Goal: Transaction & Acquisition: Purchase product/service

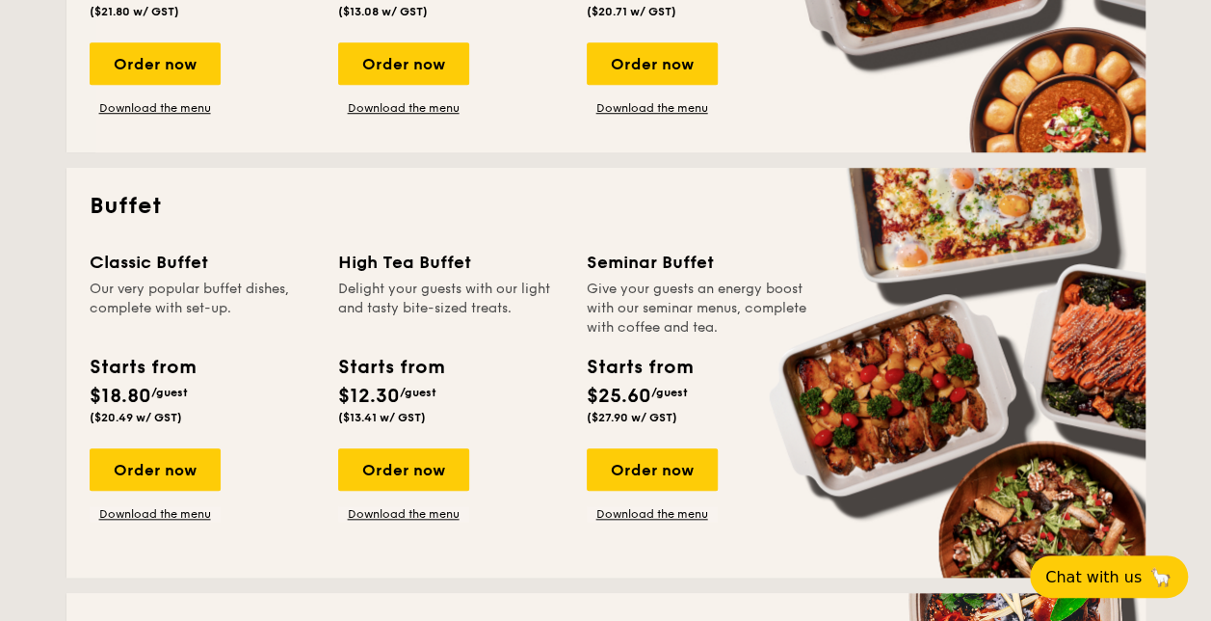
scroll to position [708, 0]
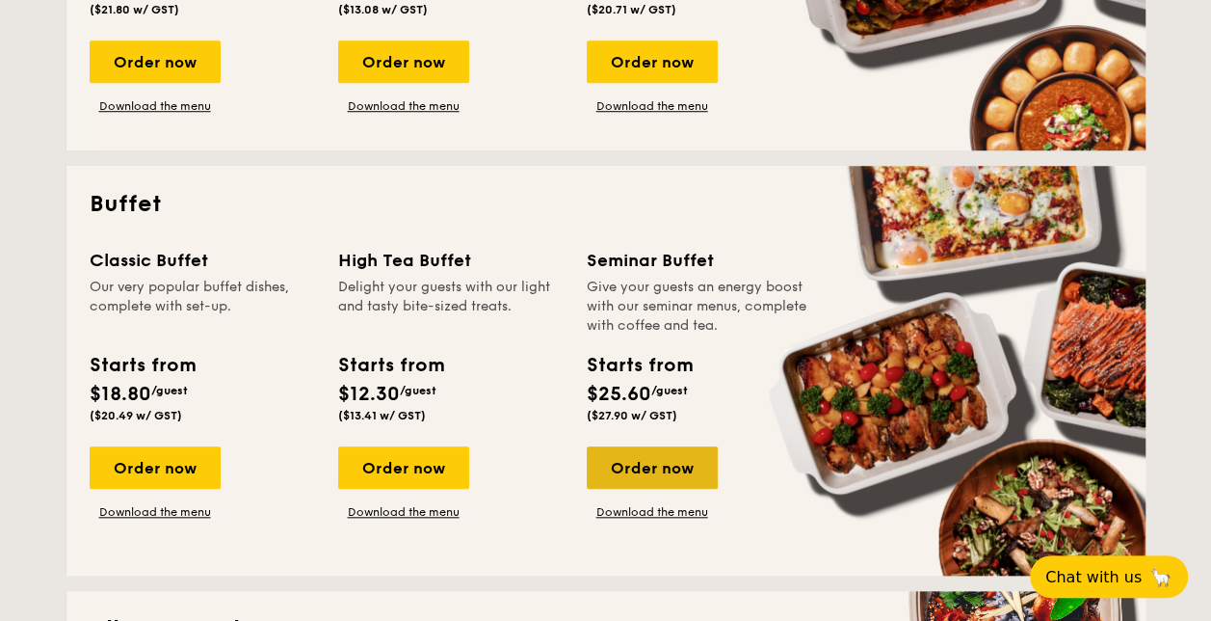
click at [656, 469] on div "Order now" at bounding box center [652, 467] width 131 height 42
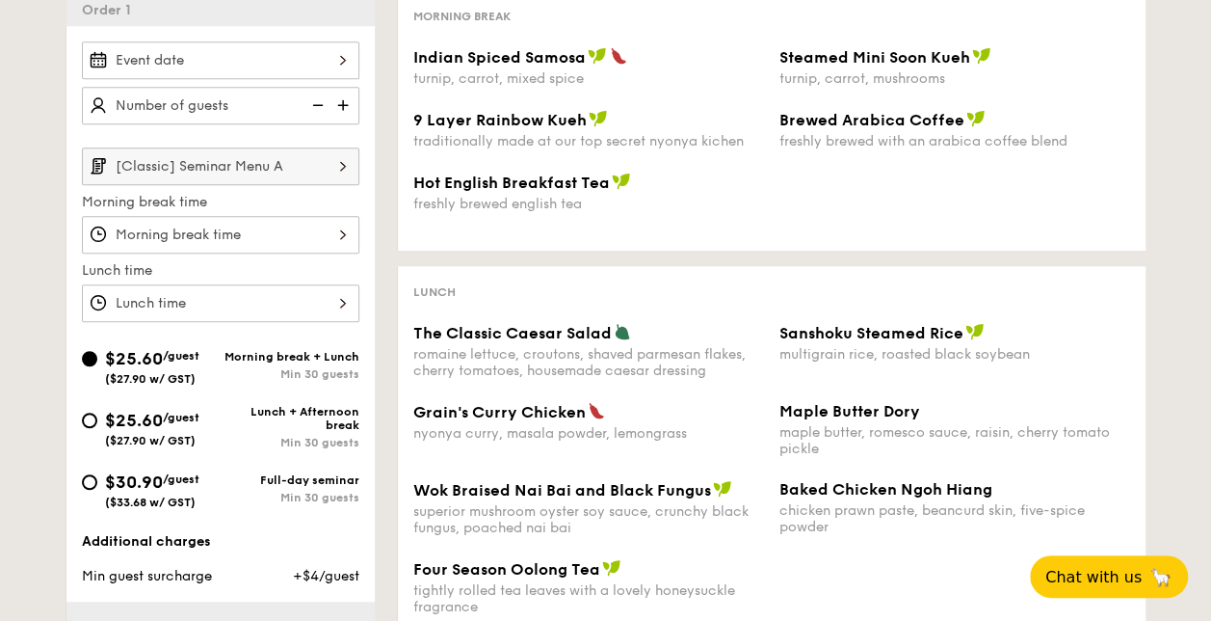
scroll to position [422, 0]
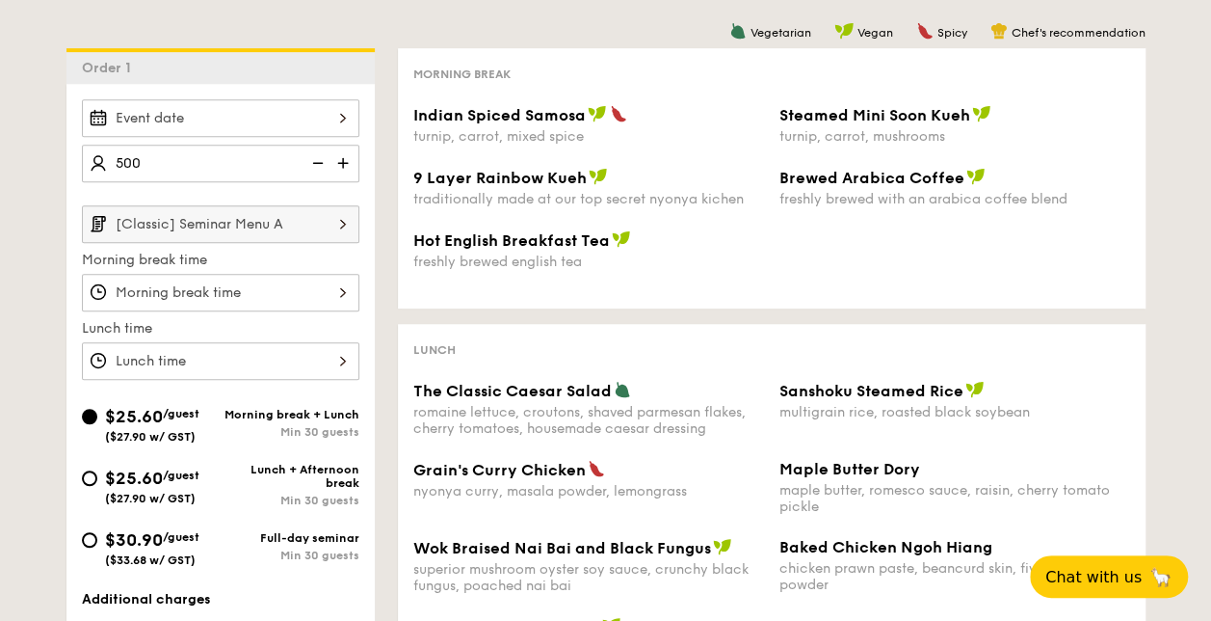
type input "500 guests"
click at [474, 341] on div "Lunch" at bounding box center [771, 348] width 717 height 18
click at [339, 233] on img at bounding box center [343, 223] width 33 height 37
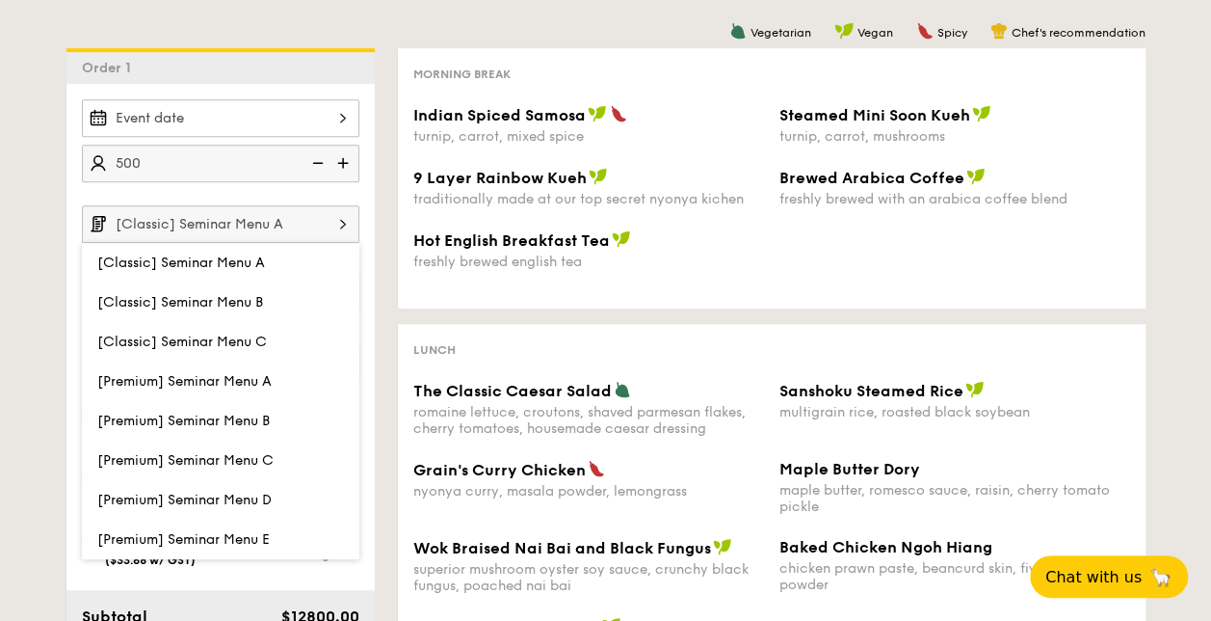
click at [579, 314] on div "Vegetarian Vegan Spicy Chef's recommendation Morning break Indian Spiced Samosa…" at bounding box center [760, 387] width 771 height 678
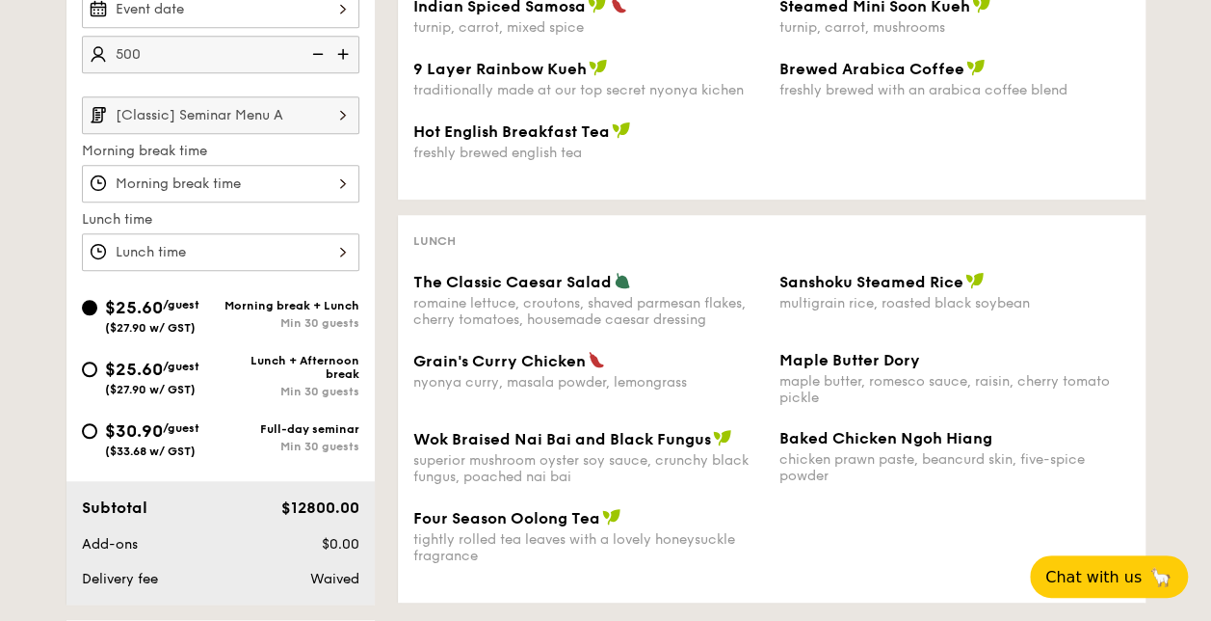
scroll to position [540, 0]
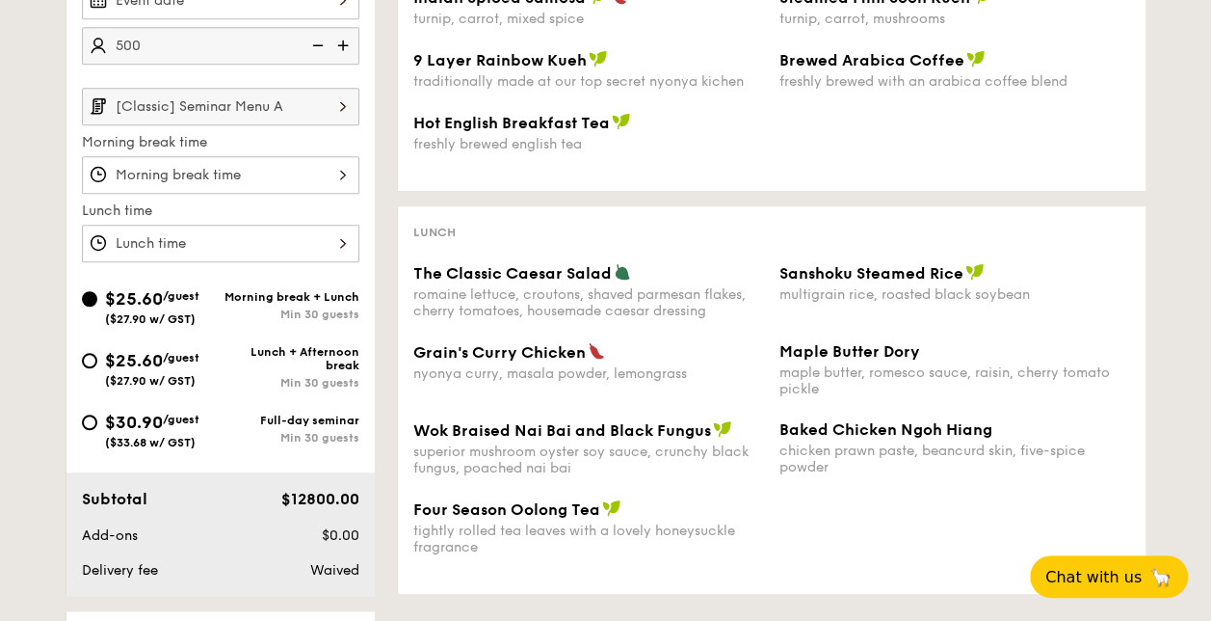
click at [337, 107] on img at bounding box center [343, 106] width 33 height 37
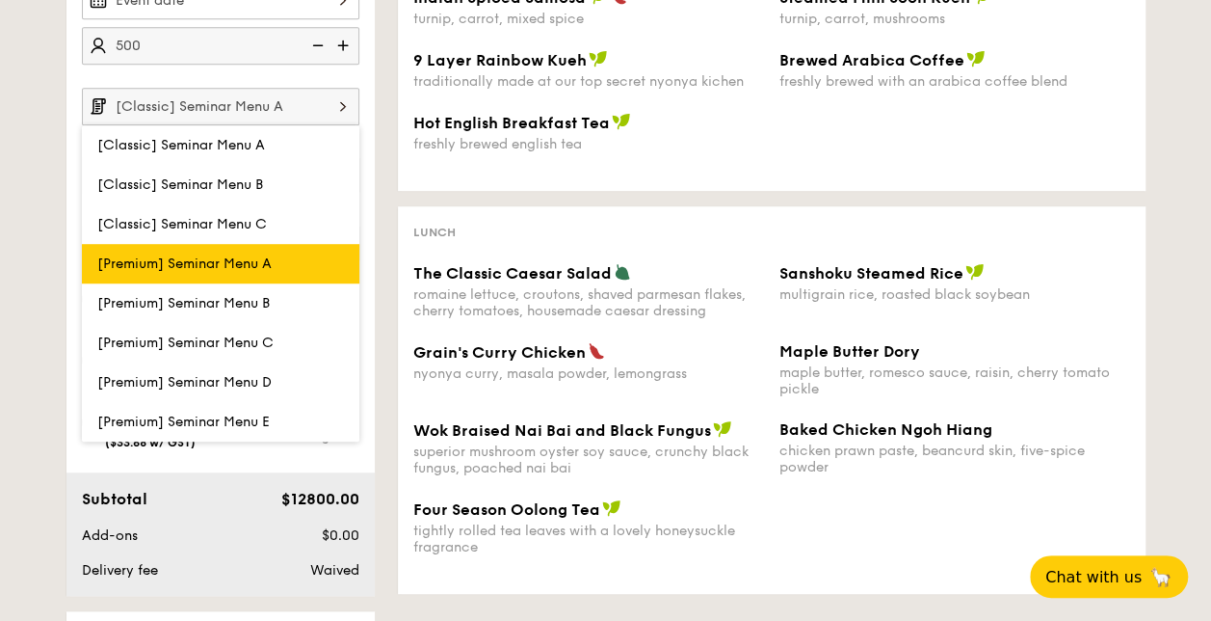
click at [268, 250] on label "[Premium] Seminar Menu A" at bounding box center [221, 264] width 278 height 40
click at [0, 0] on input "[Premium] Seminar Menu A" at bounding box center [0, 0] width 0 height 0
type input "[Premium] Seminar Menu A"
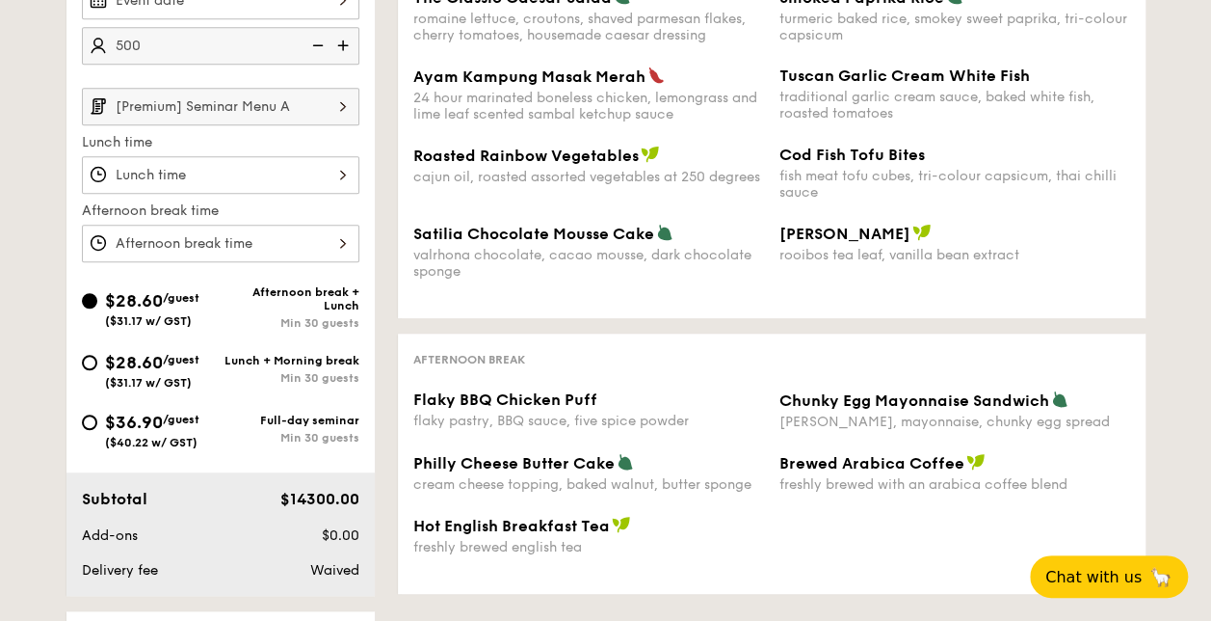
click at [187, 362] on span "/guest" at bounding box center [181, 359] width 37 height 13
click at [97, 362] on input "$28.60 /guest ($31.17 w/ GST) Lunch + Morning break Min 30 guests" at bounding box center [89, 362] width 15 height 15
radio input "true"
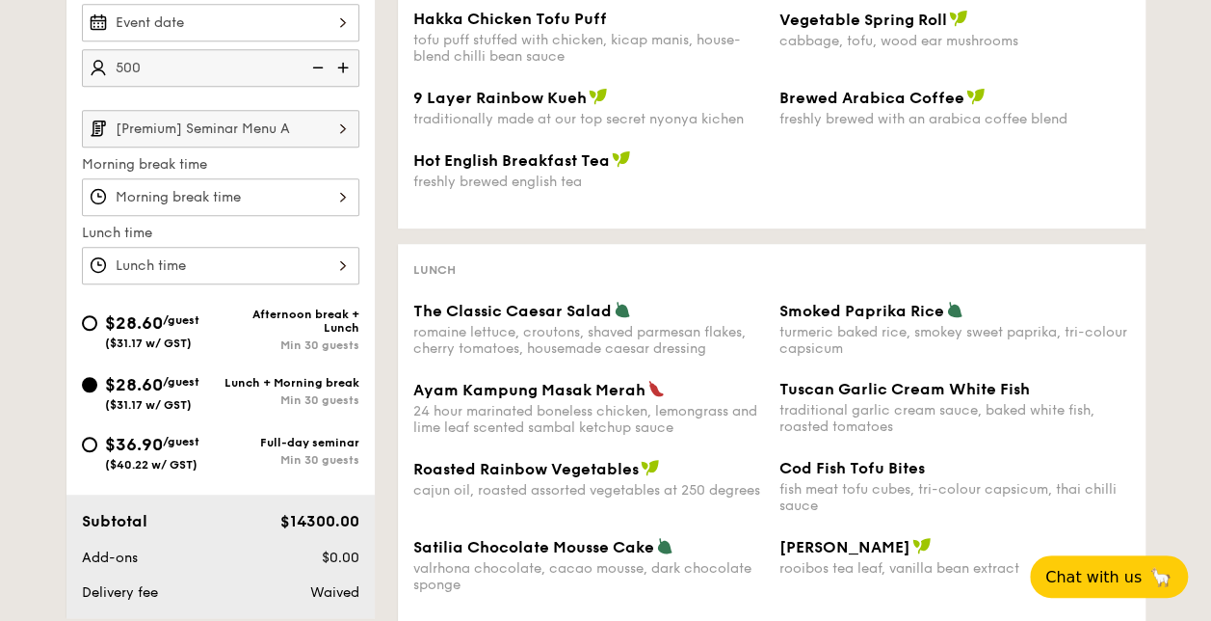
scroll to position [515, 0]
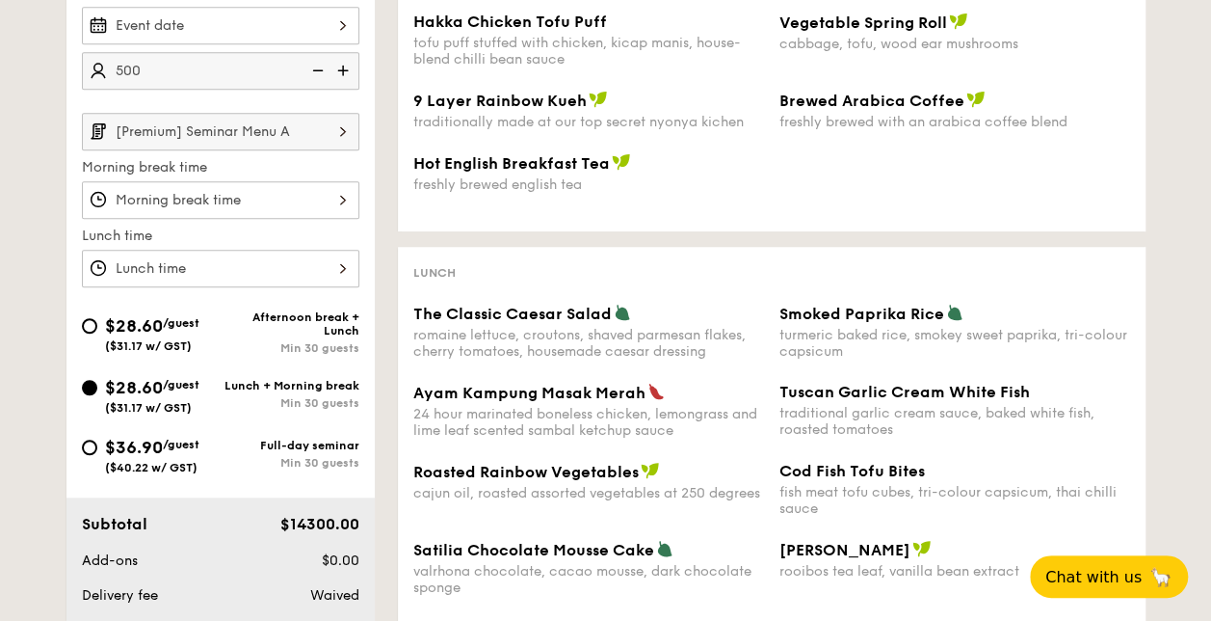
click at [351, 138] on img at bounding box center [343, 131] width 33 height 37
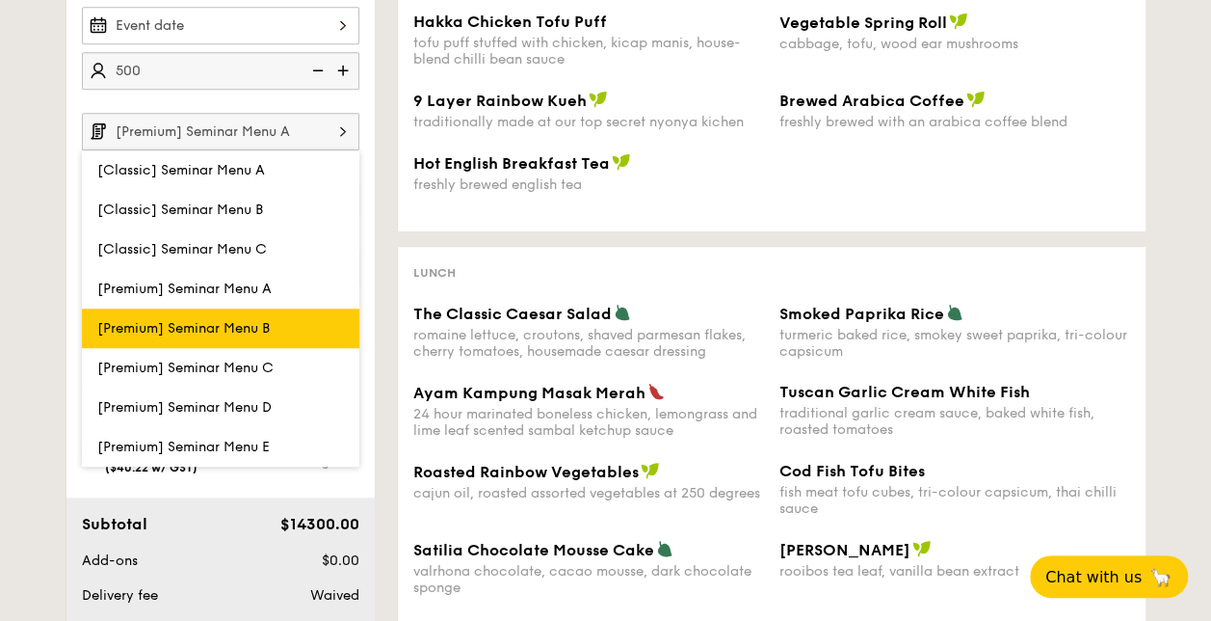
click at [270, 320] on span "[Premium] Seminar Menu B" at bounding box center [183, 328] width 173 height 16
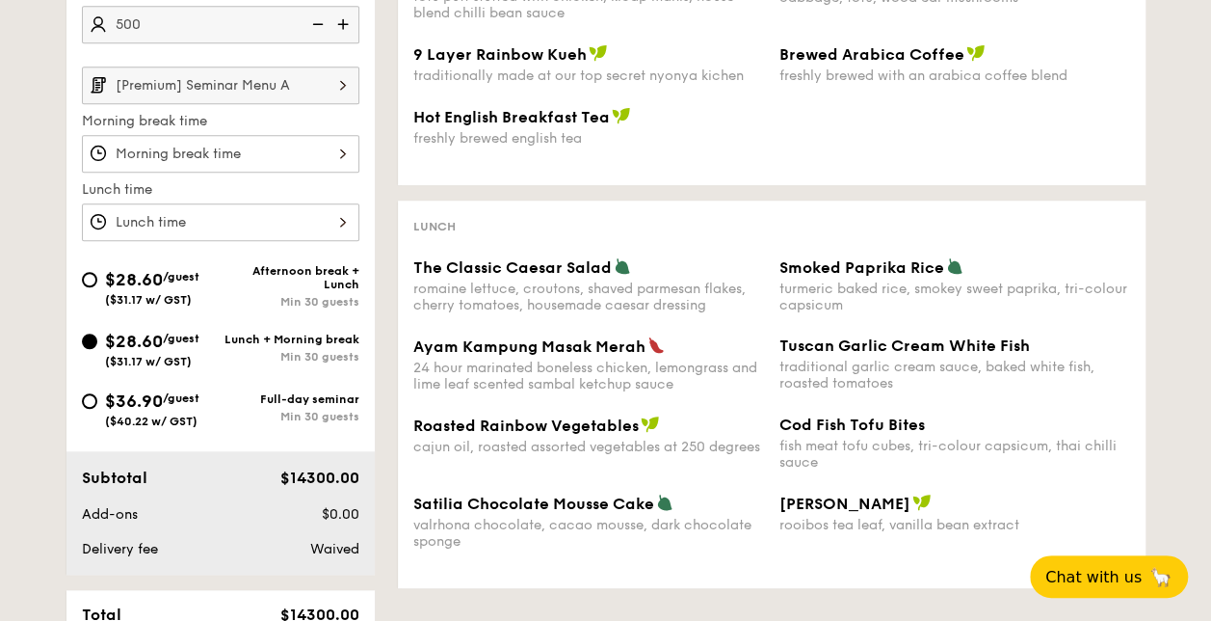
scroll to position [560, 0]
click at [342, 92] on img at bounding box center [343, 85] width 33 height 37
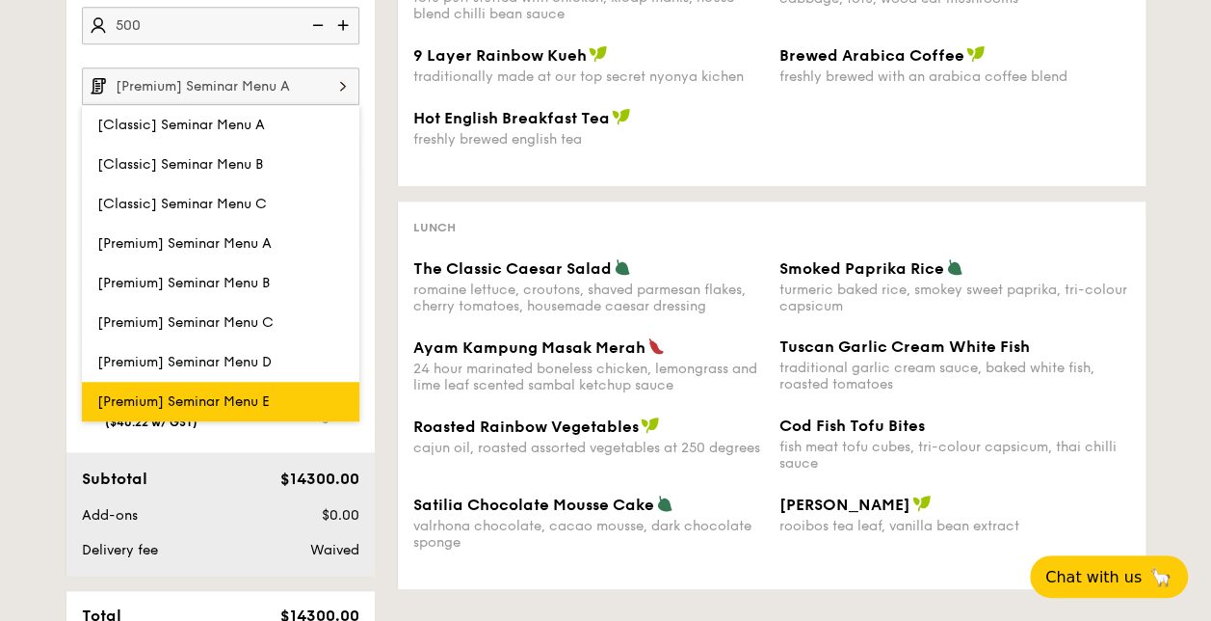
click at [249, 395] on span "[Premium] Seminar Menu E" at bounding box center [183, 401] width 173 height 16
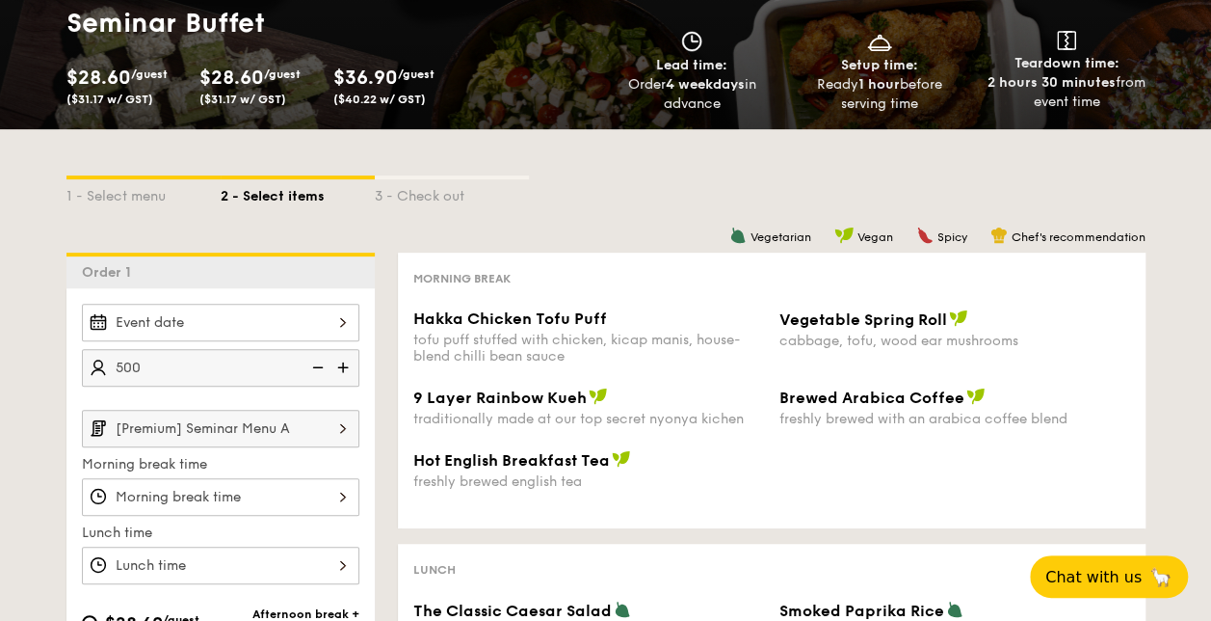
scroll to position [217, 0]
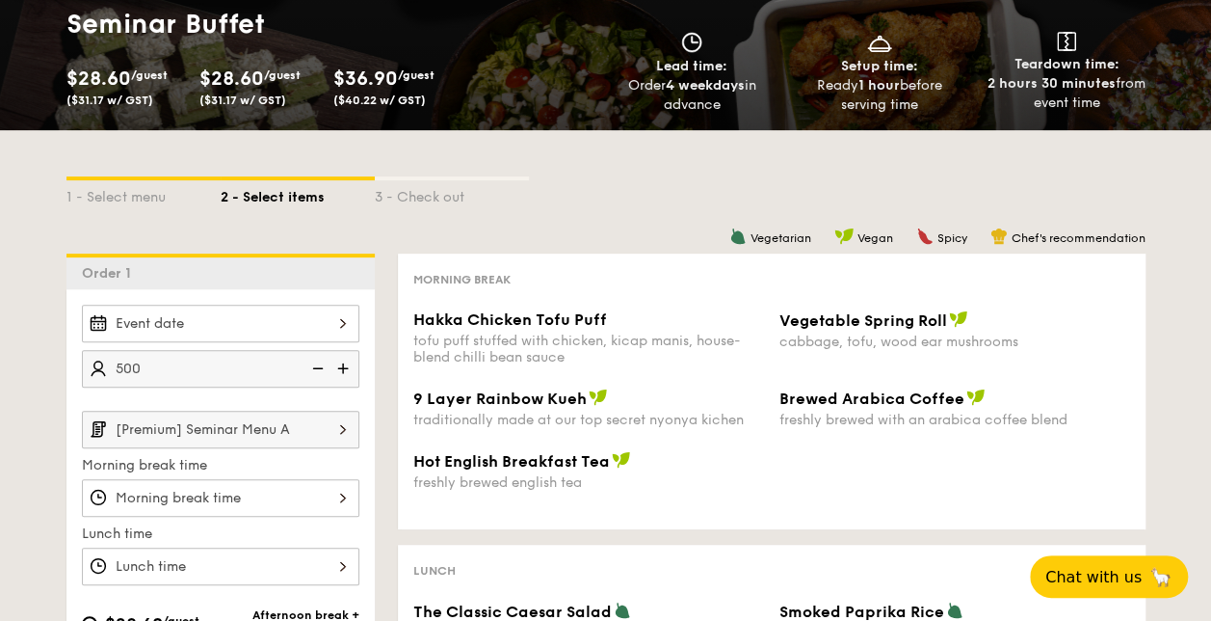
click at [398, 85] on span "$36.90" at bounding box center [365, 78] width 65 height 23
click at [578, 285] on div "Morning break" at bounding box center [771, 278] width 717 height 18
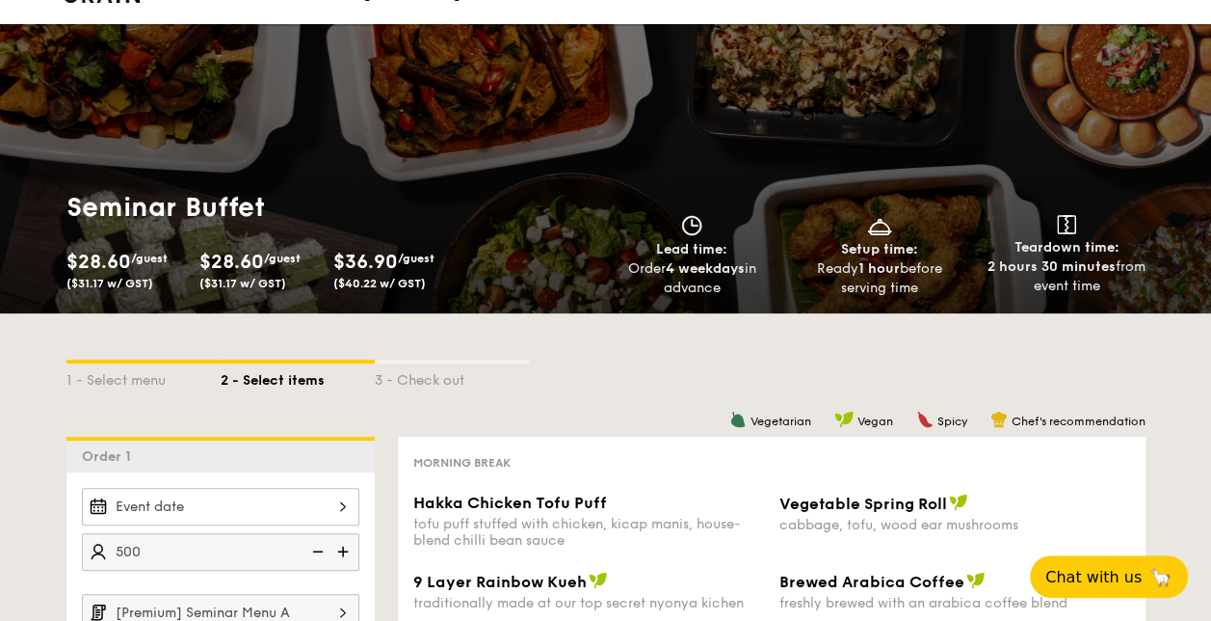
scroll to position [35, 0]
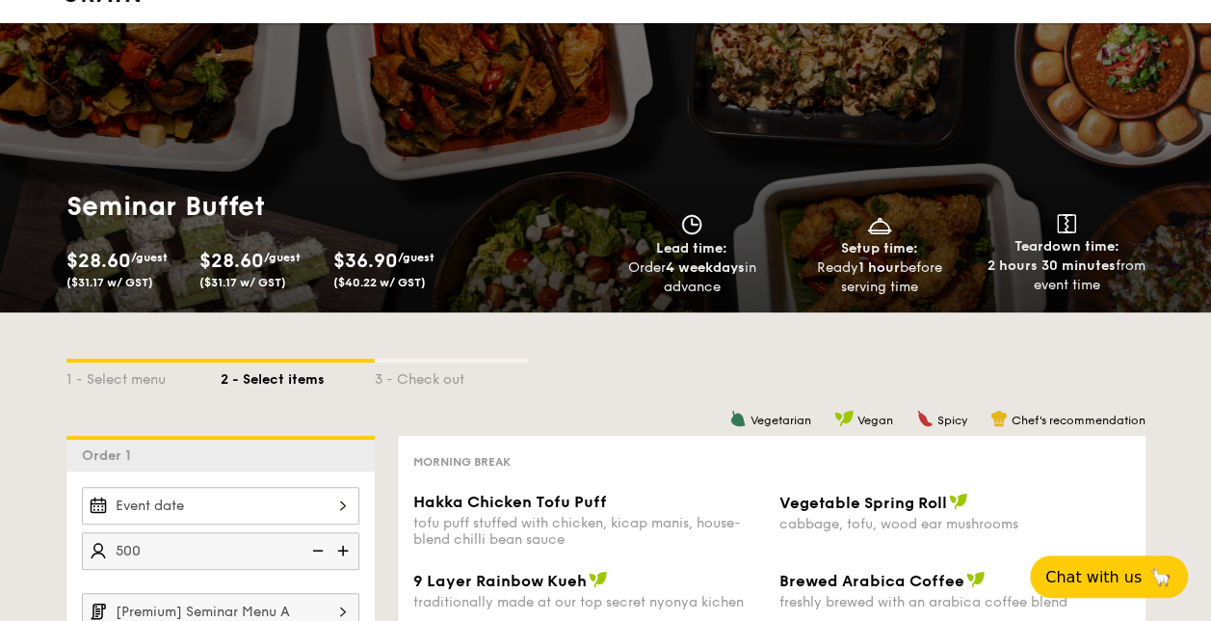
click at [362, 264] on span "$36.90" at bounding box center [365, 261] width 65 height 23
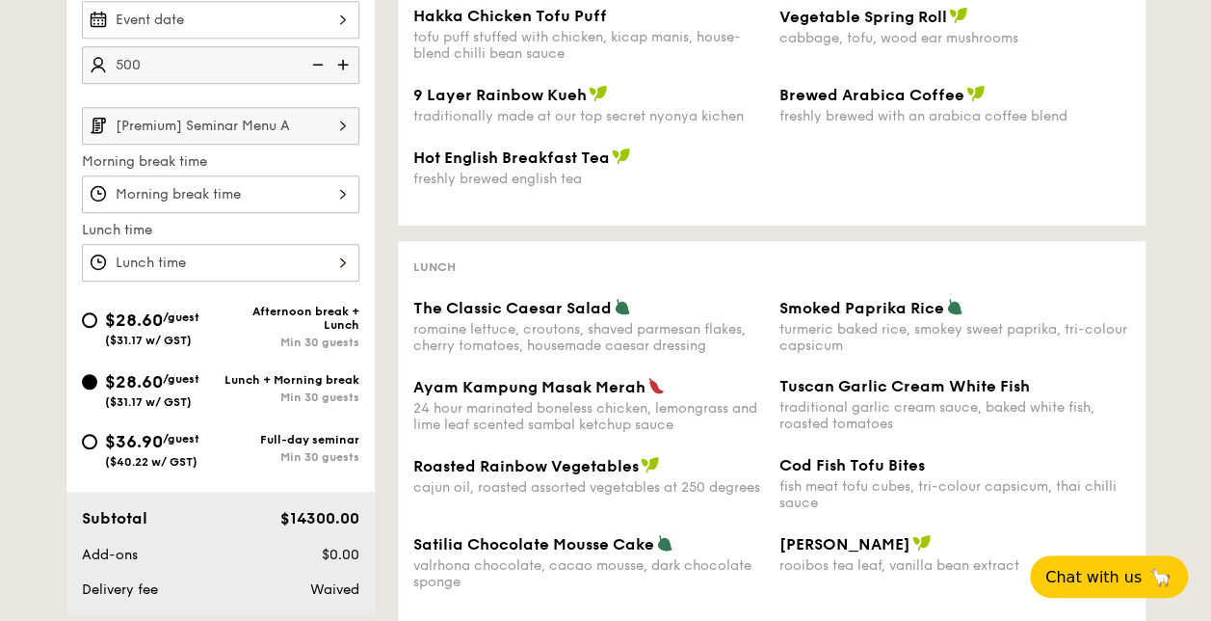
scroll to position [517, 0]
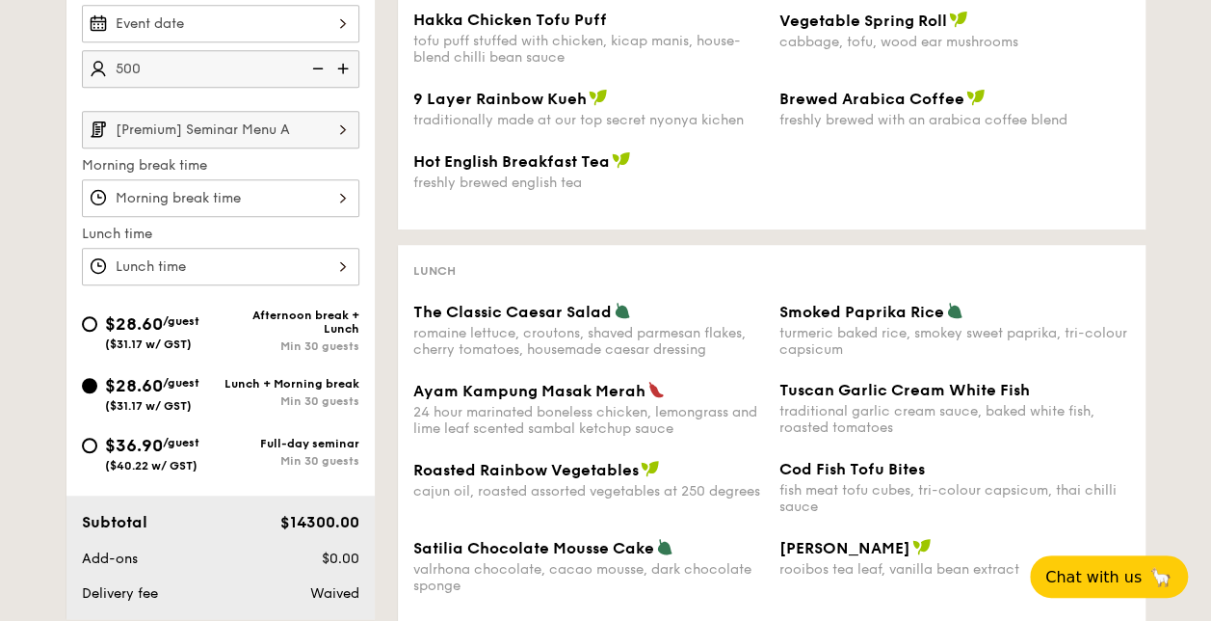
click at [341, 123] on img at bounding box center [343, 129] width 33 height 37
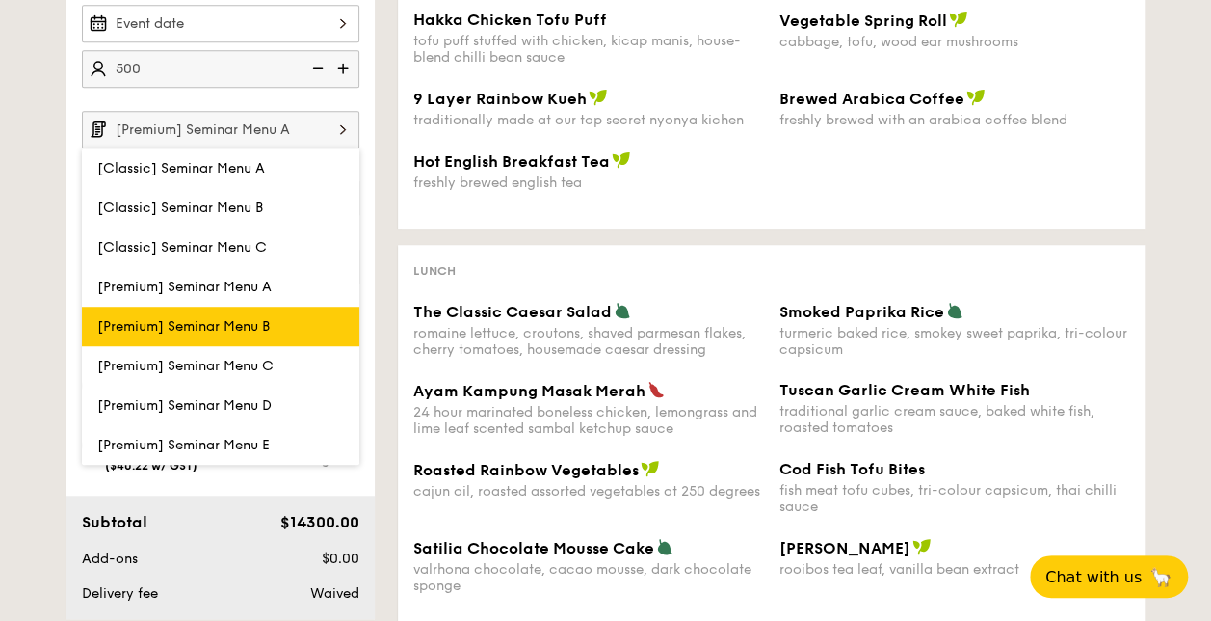
click at [262, 318] on span "[Premium] Seminar Menu B" at bounding box center [183, 326] width 173 height 16
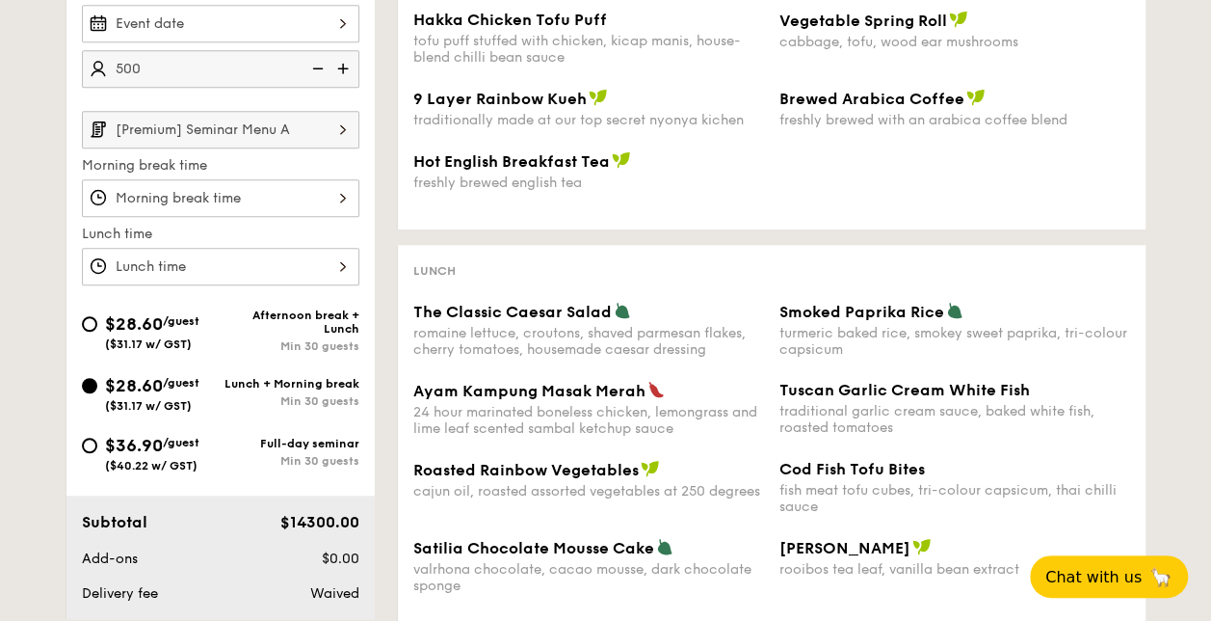
click at [336, 129] on img at bounding box center [343, 129] width 33 height 37
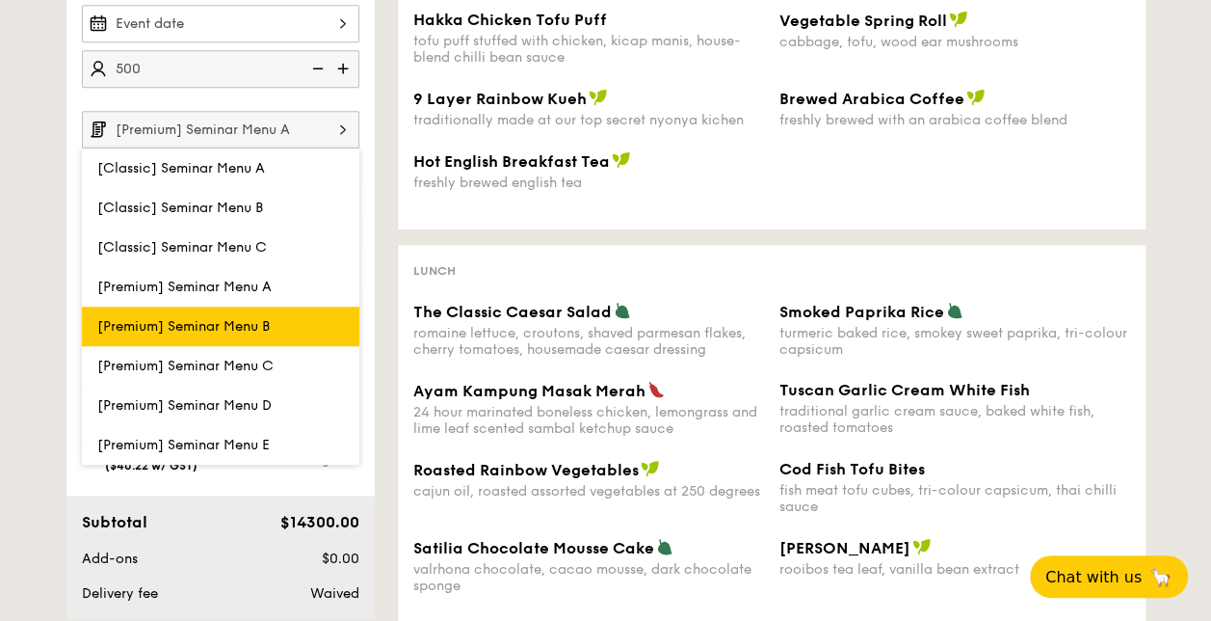
click at [287, 314] on label "[Premium] Seminar Menu B" at bounding box center [221, 326] width 278 height 40
click at [0, 0] on input "[Premium] Seminar Menu B" at bounding box center [0, 0] width 0 height 0
type input "[Premium] Seminar Menu B"
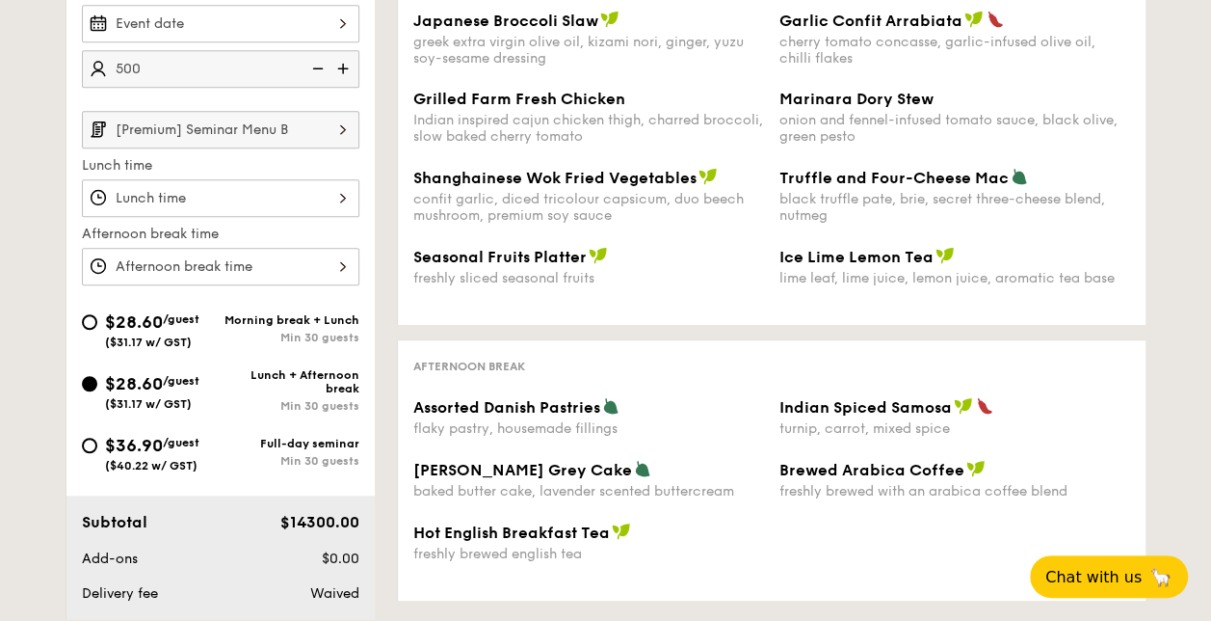
click at [308, 333] on div "Min 30 guests" at bounding box center [290, 337] width 139 height 13
click at [97, 330] on input "$28.60 /guest ($31.17 w/ GST) Morning break + Lunch Min 30 guests" at bounding box center [89, 321] width 15 height 15
radio input "true"
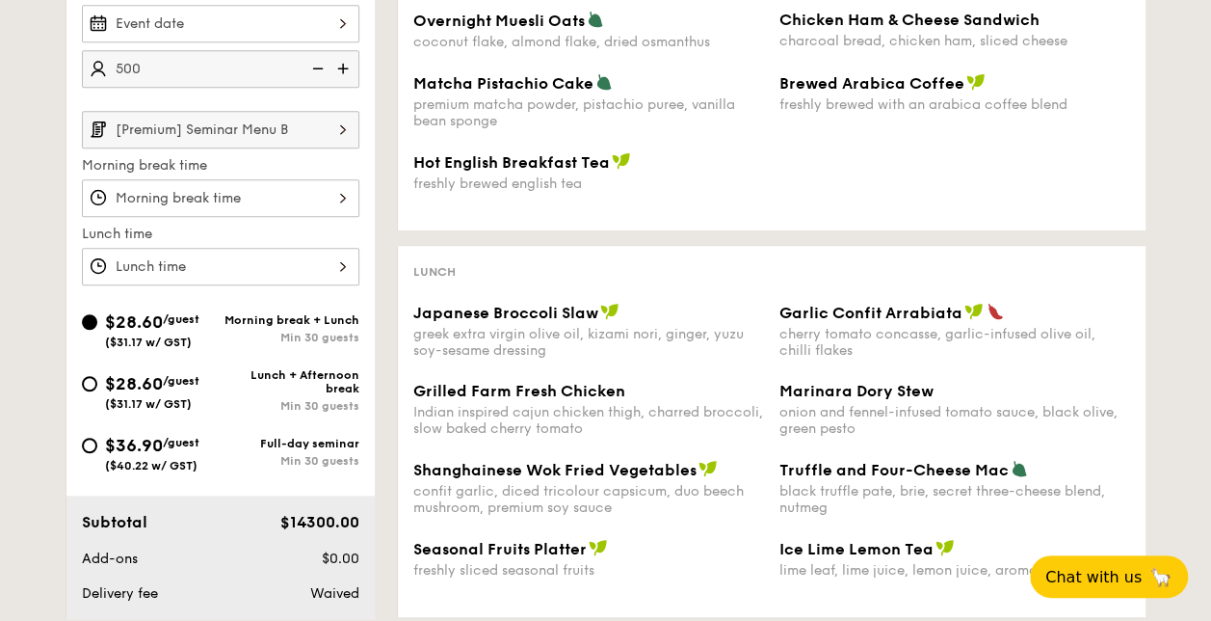
click at [354, 122] on img at bounding box center [343, 129] width 33 height 37
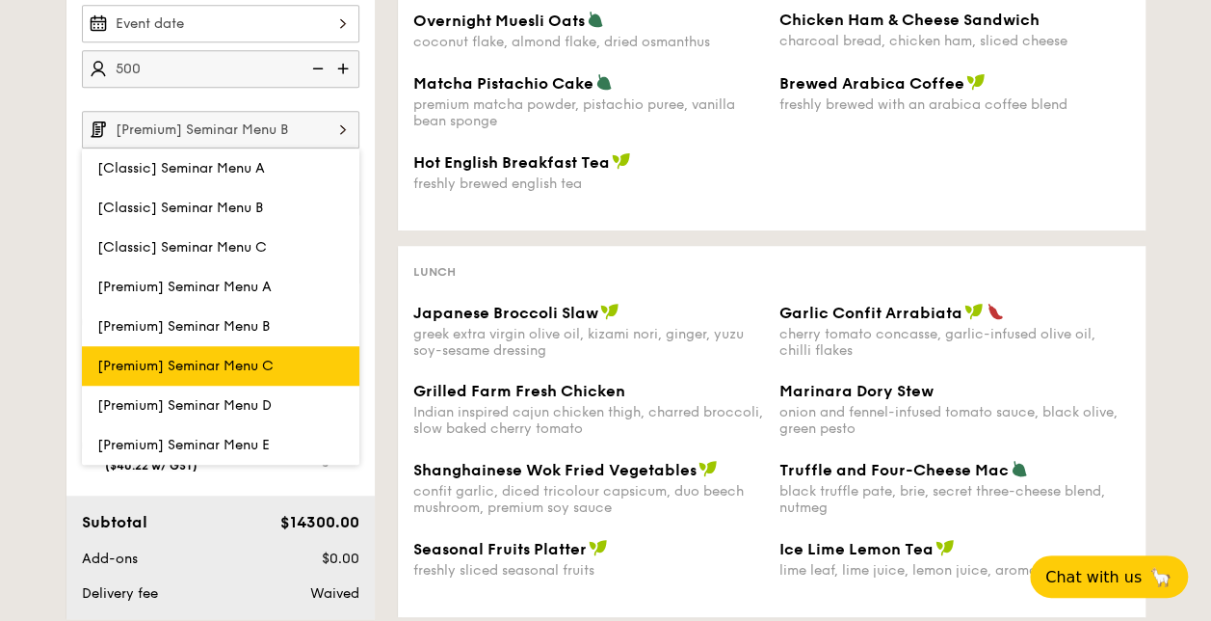
click at [282, 356] on label "[Premium] Seminar Menu C" at bounding box center [221, 366] width 278 height 40
click at [0, 0] on input "[Premium] Seminar Menu C" at bounding box center [0, 0] width 0 height 0
type input "[Premium] Seminar Menu C"
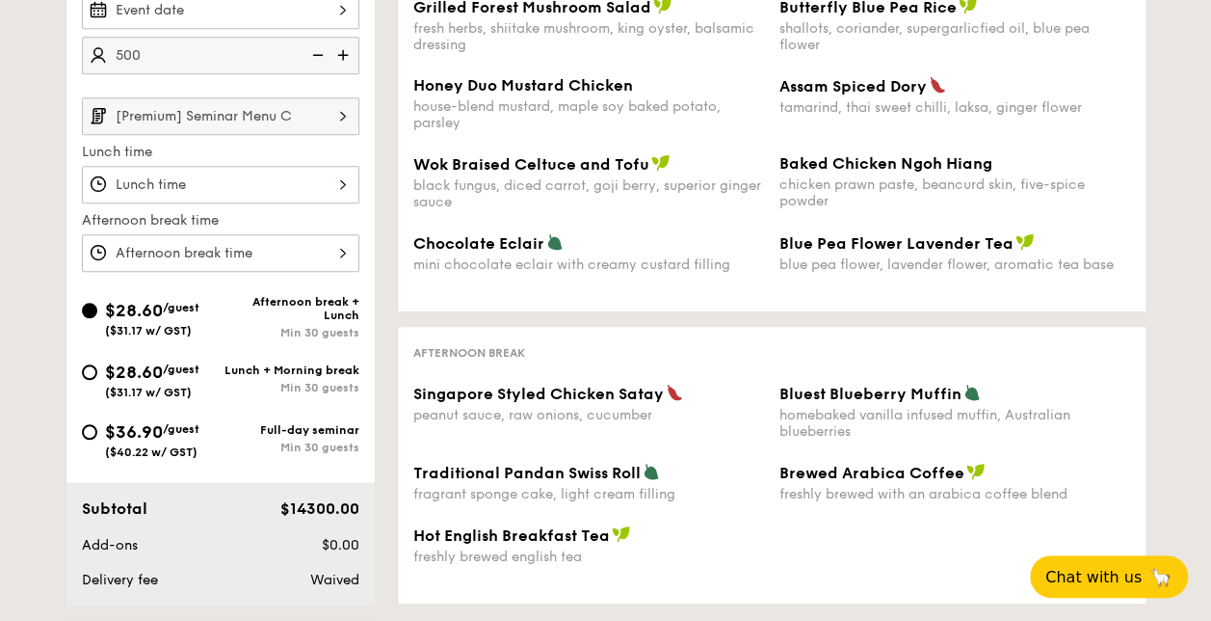
scroll to position [528, 0]
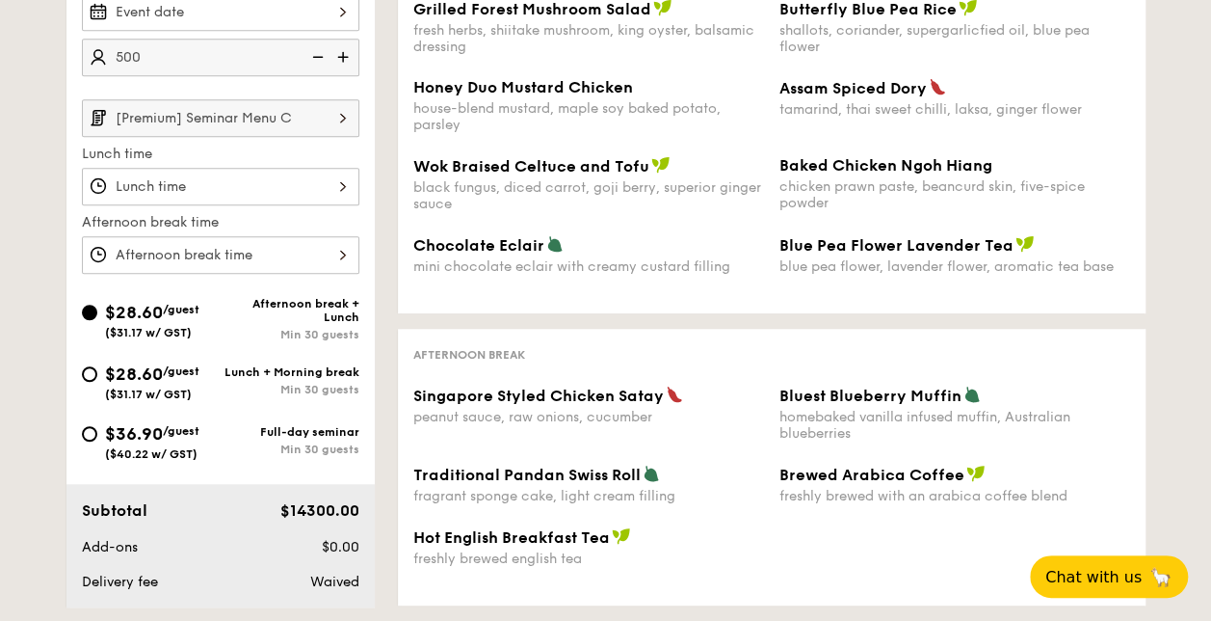
click at [328, 372] on div "Lunch + Morning break" at bounding box center [290, 371] width 139 height 13
click at [97, 372] on input "$28.60 /guest ($31.17 w/ GST) Lunch + Morning break Min 30 guests" at bounding box center [89, 373] width 15 height 15
radio input "true"
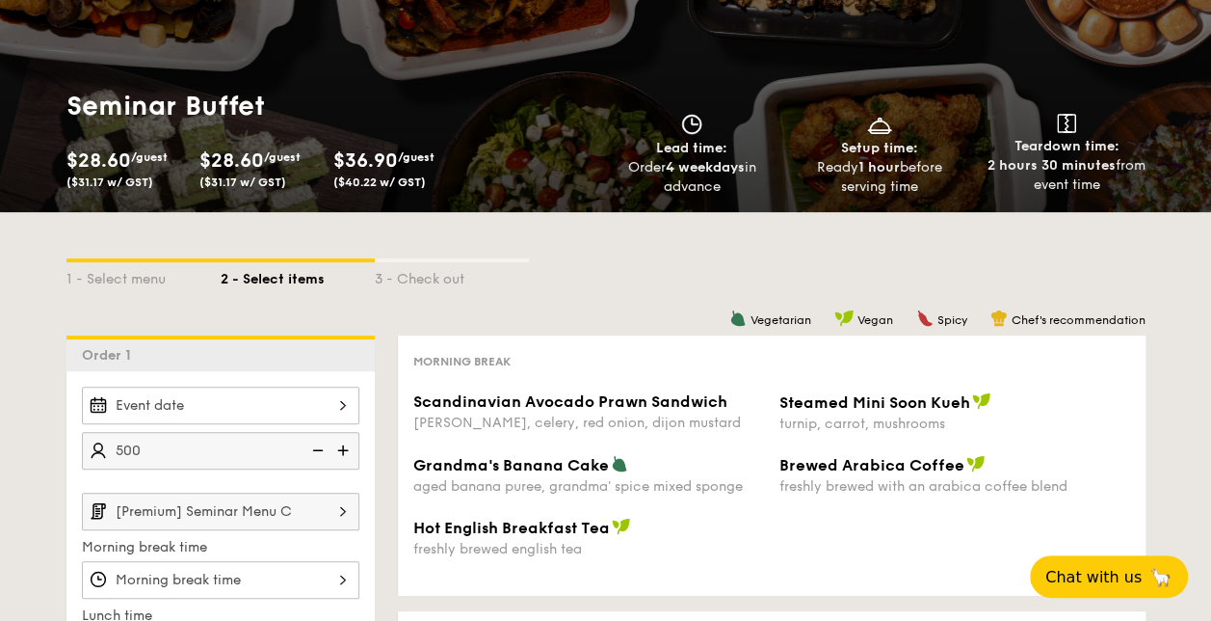
scroll to position [181, 0]
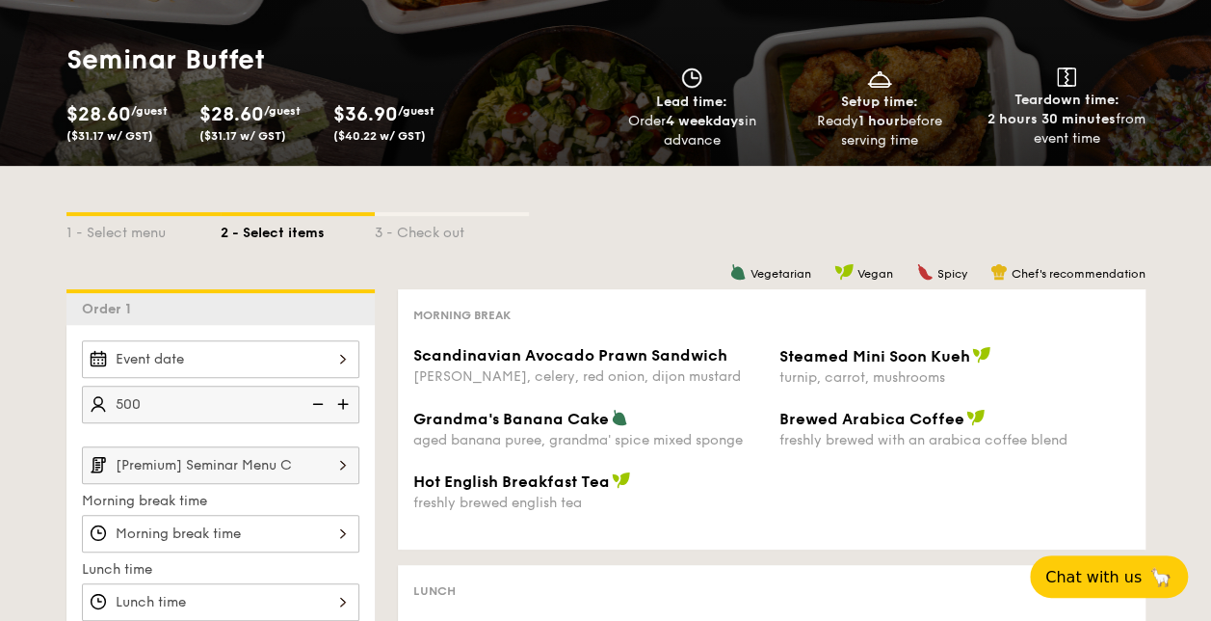
click at [686, 459] on div "Grandma's Banana Cake aged banana puree, grandma' spice mixed sponge Brewed Ara…" at bounding box center [772, 440] width 732 height 63
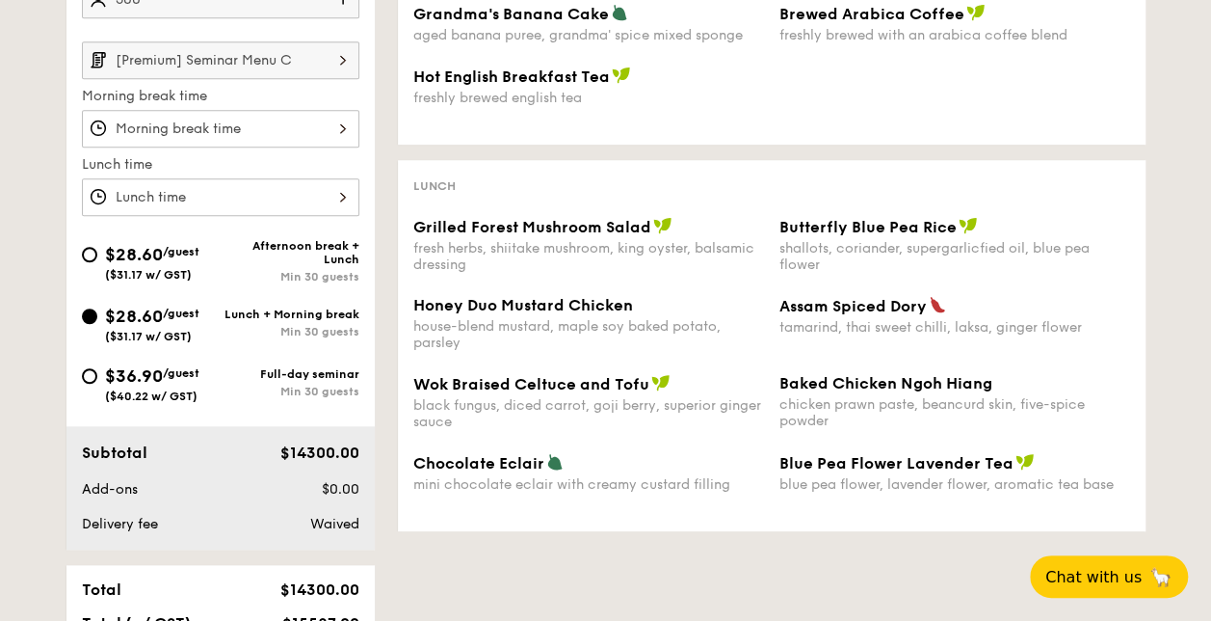
scroll to position [588, 0]
